Goal: Information Seeking & Learning: Check status

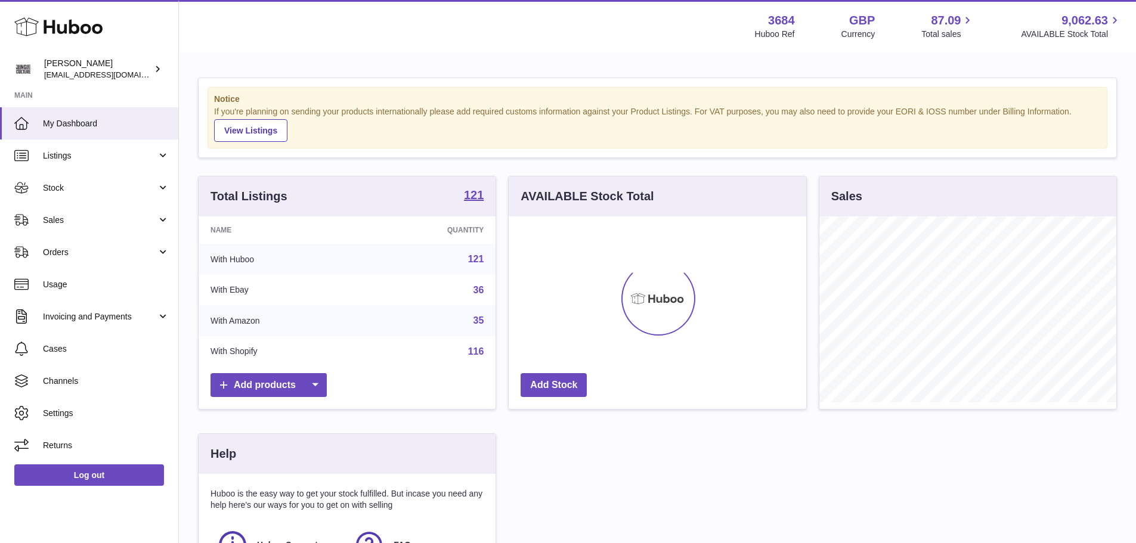
scroll to position [186, 301]
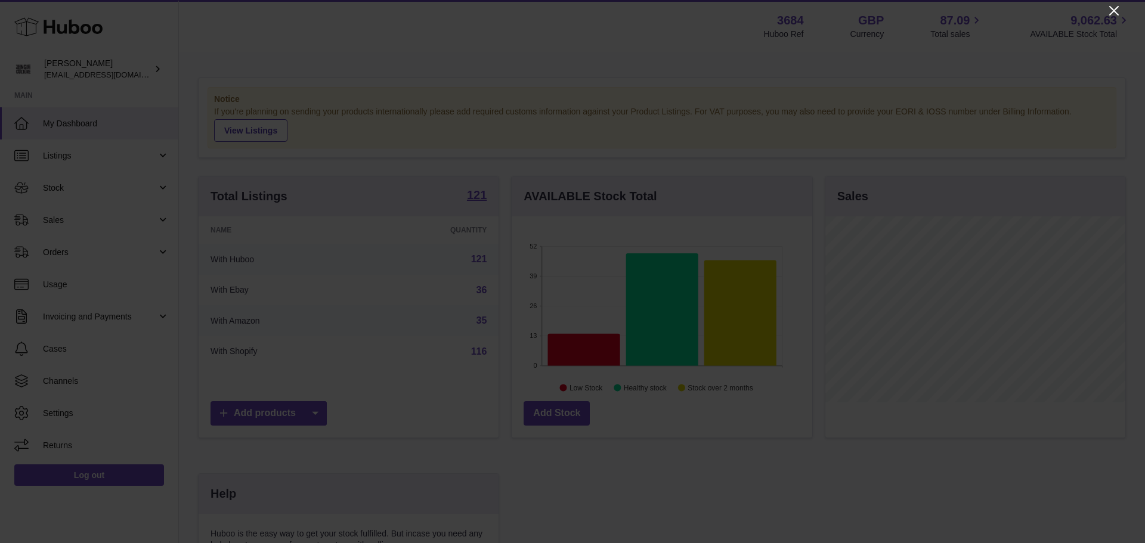
click at [1114, 8] on icon "Close" at bounding box center [1114, 11] width 14 height 14
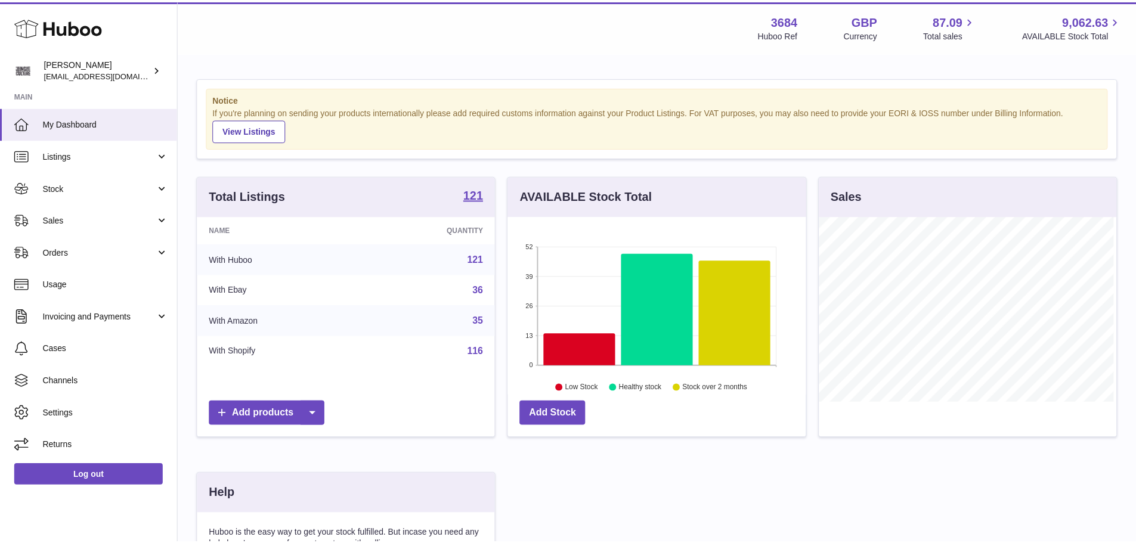
scroll to position [596115, 596004]
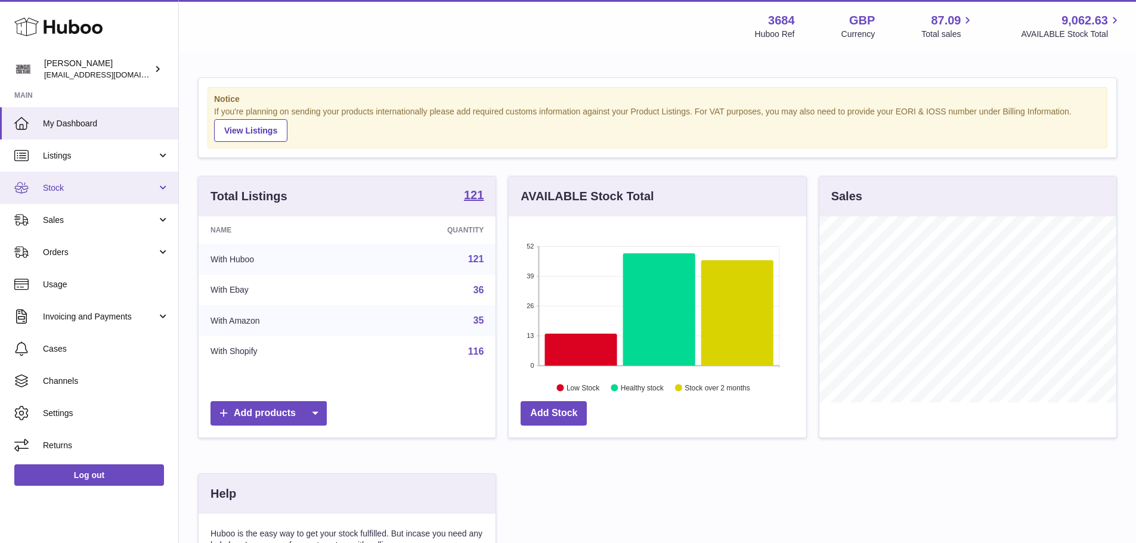
click at [68, 186] on span "Stock" at bounding box center [100, 187] width 114 height 11
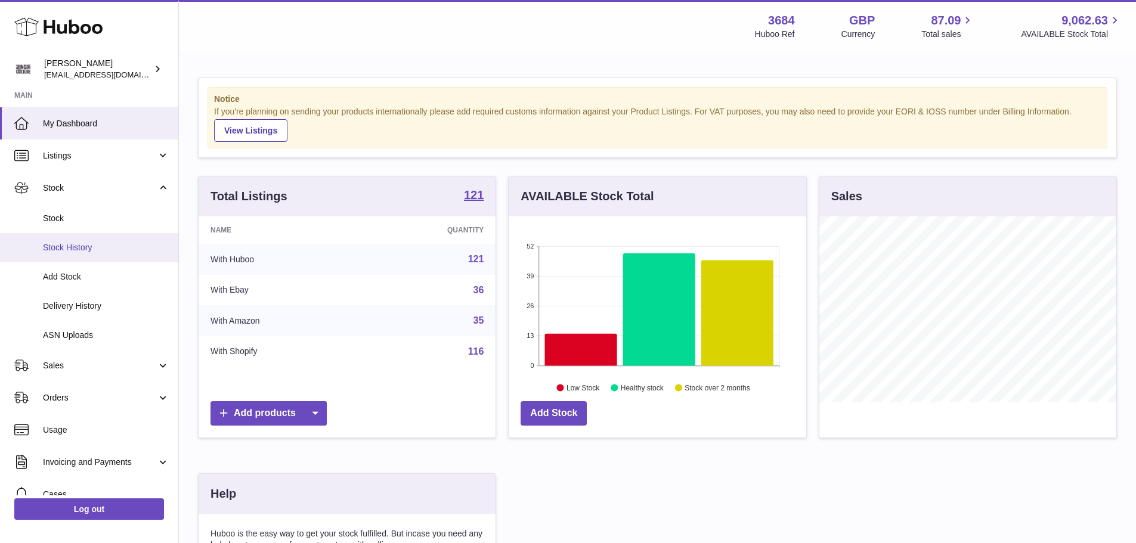
click at [69, 251] on span "Stock History" at bounding box center [106, 247] width 126 height 11
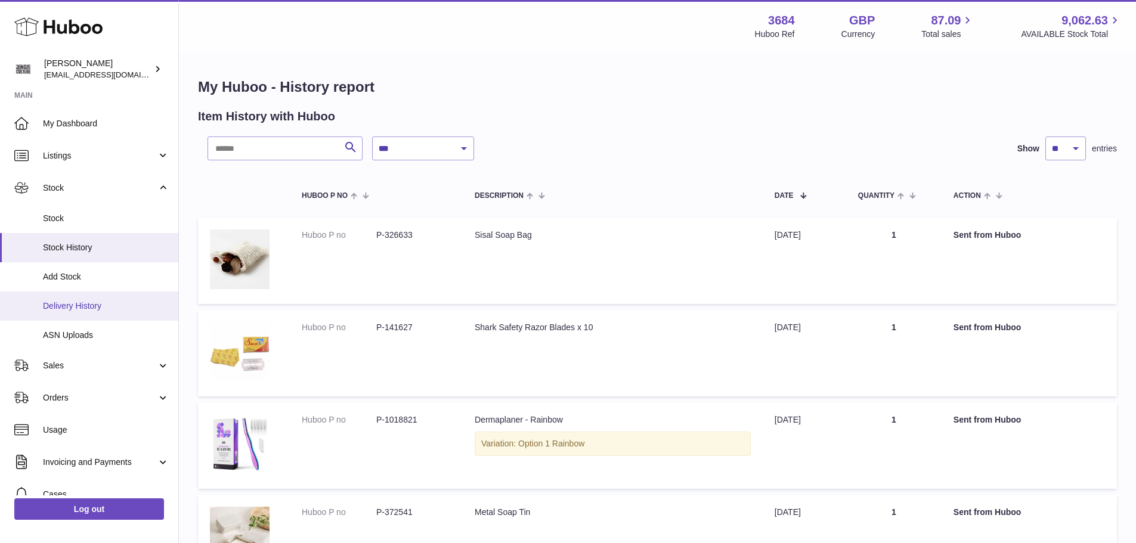
click at [72, 301] on span "Delivery History" at bounding box center [106, 306] width 126 height 11
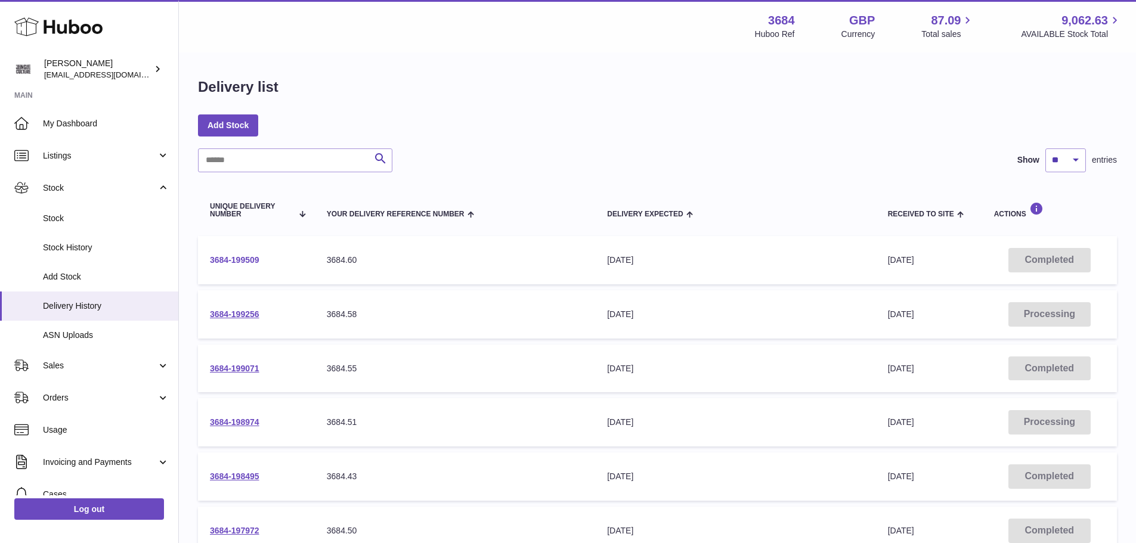
click at [230, 261] on link "3684-199509" at bounding box center [234, 260] width 49 height 10
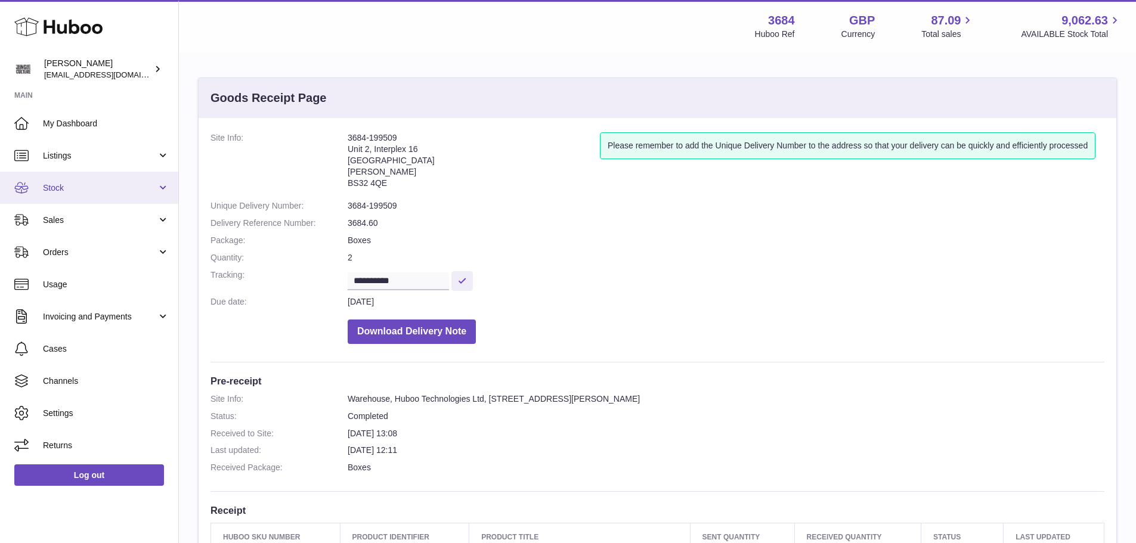
drag, startPoint x: 70, startPoint y: 185, endPoint x: 64, endPoint y: 190, distance: 7.8
click at [70, 185] on span "Stock" at bounding box center [100, 187] width 114 height 11
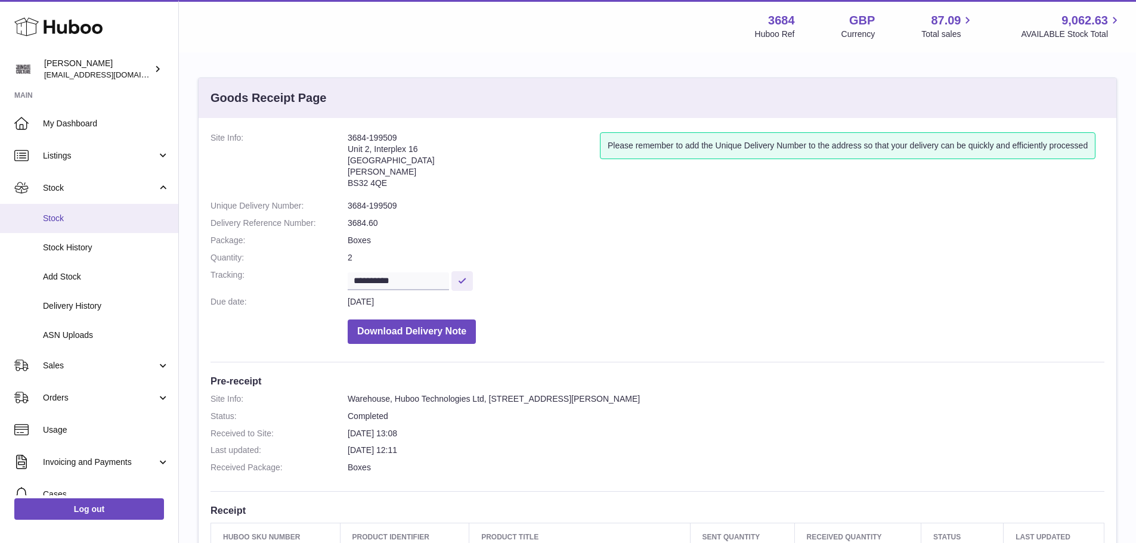
click at [61, 218] on span "Stock" at bounding box center [106, 218] width 126 height 11
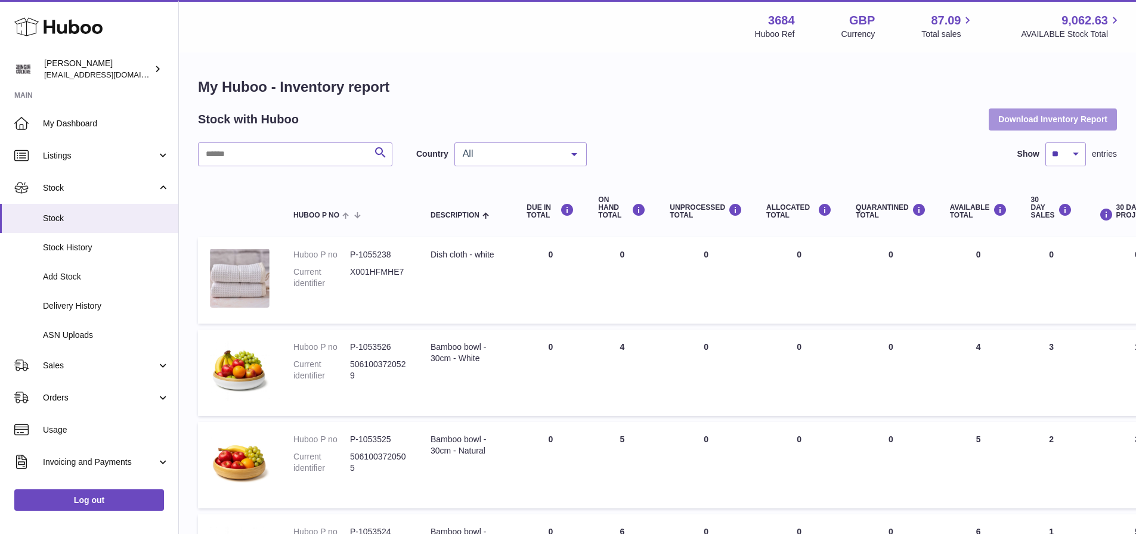
click at [1008, 123] on button "Download Inventory Report" at bounding box center [1053, 119] width 128 height 21
click at [255, 153] on input "text" at bounding box center [295, 155] width 194 height 24
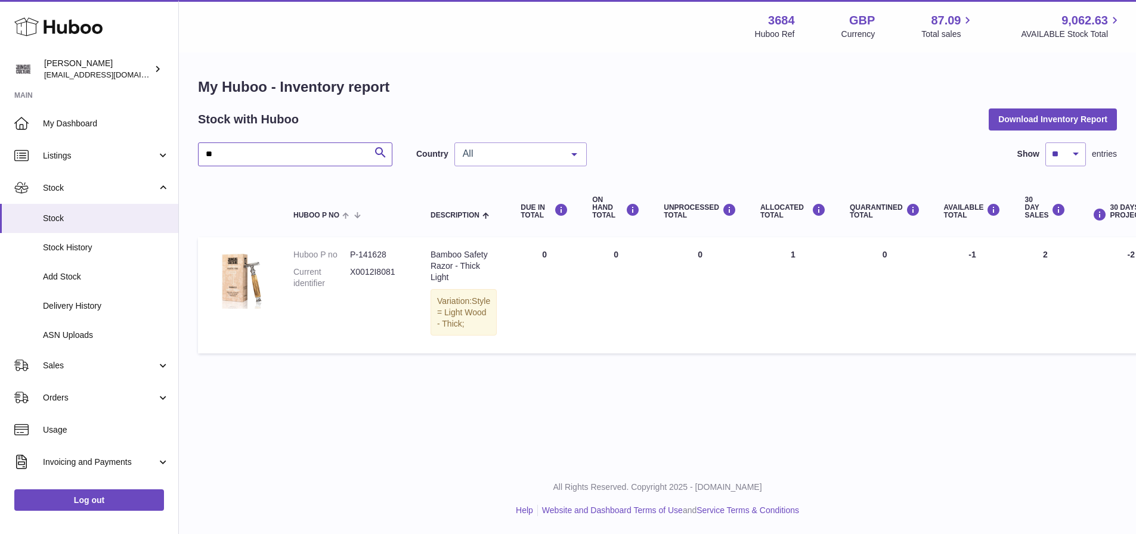
type input "*"
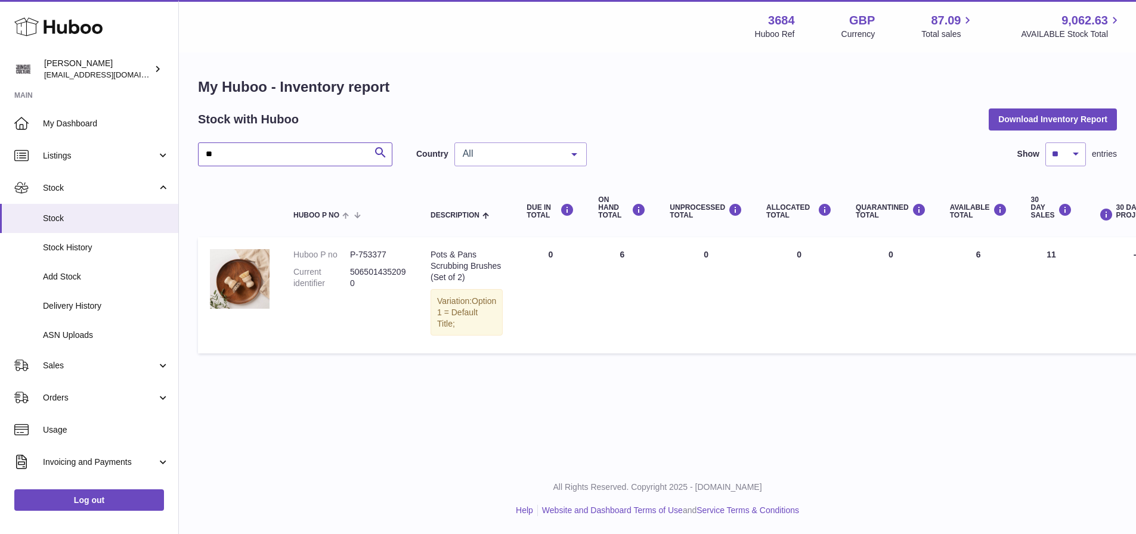
type input "*"
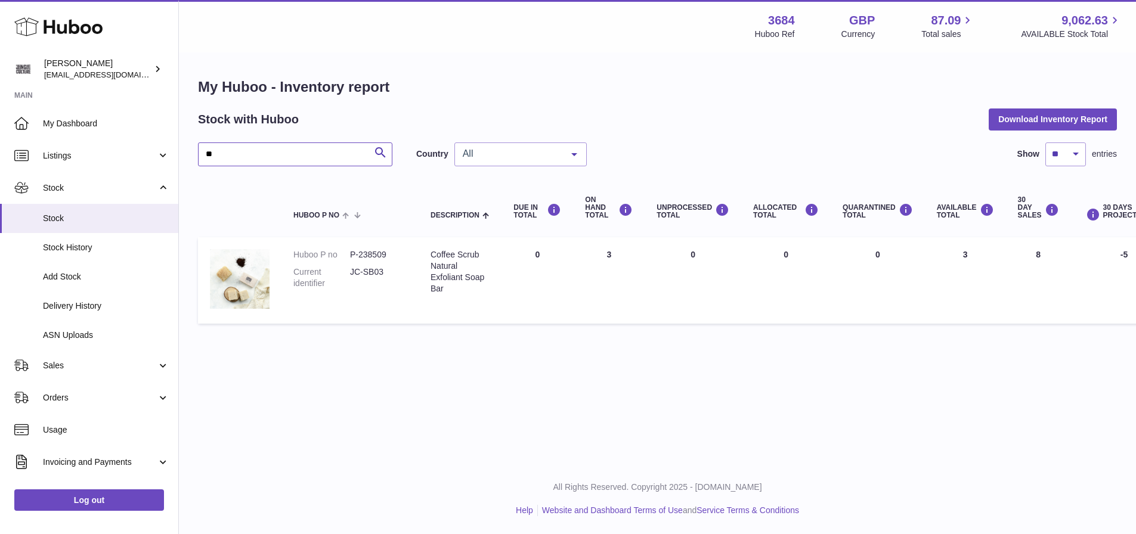
type input "*"
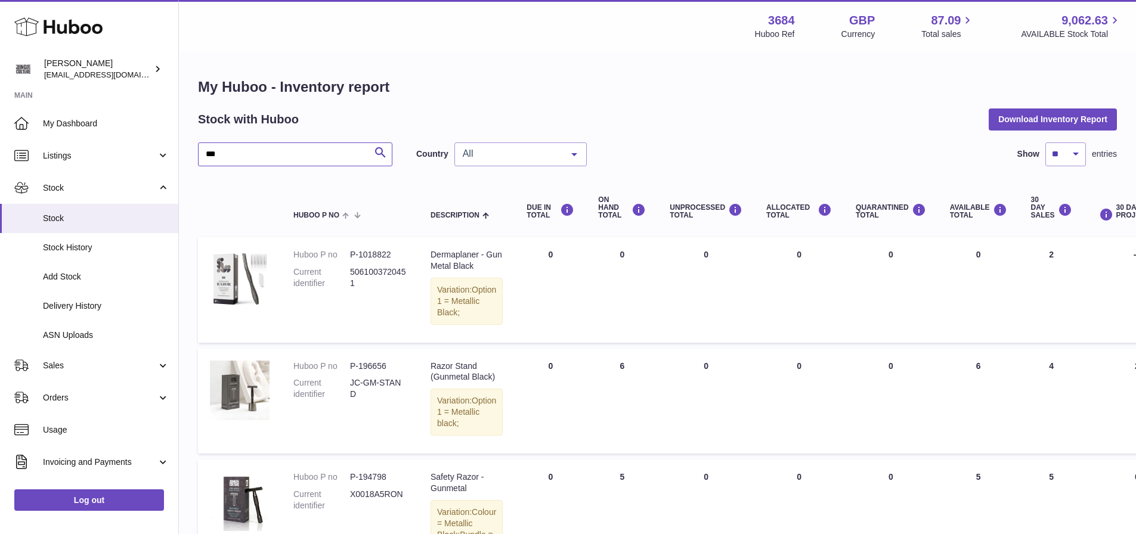
type input "***"
